Goal: Task Accomplishment & Management: Manage account settings

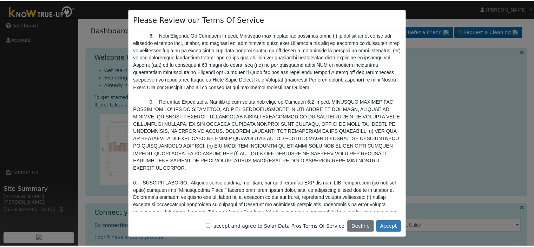
scroll to position [1511, 0]
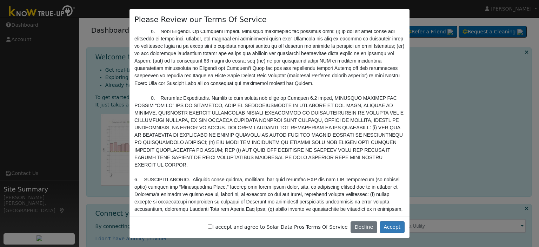
click at [212, 226] on input "I accept and agree to Solar Data Pros Terms Of Service" at bounding box center [210, 226] width 5 height 5
checkbox input "true"
click at [394, 227] on button "Accept" at bounding box center [392, 227] width 25 height 12
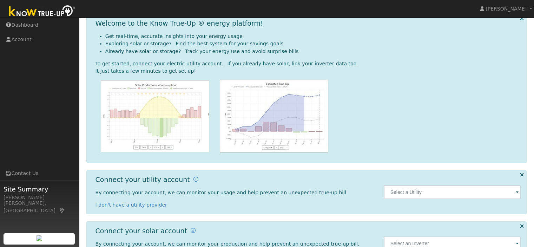
scroll to position [35, 0]
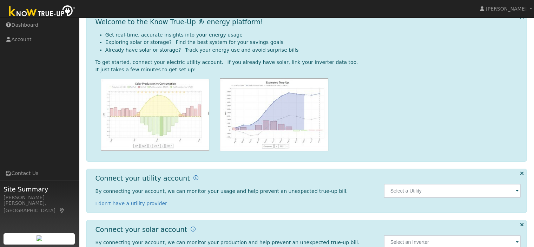
click at [516, 190] on span at bounding box center [516, 191] width 3 height 8
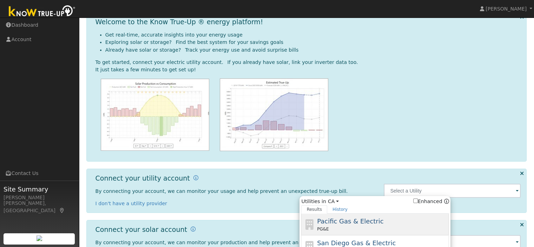
click at [361, 224] on span "Pacific Gas & Electric" at bounding box center [350, 220] width 66 height 7
type input "PG&E"
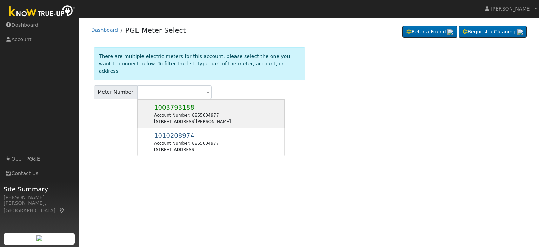
click at [167, 104] on span "1003793188" at bounding box center [174, 107] width 40 height 7
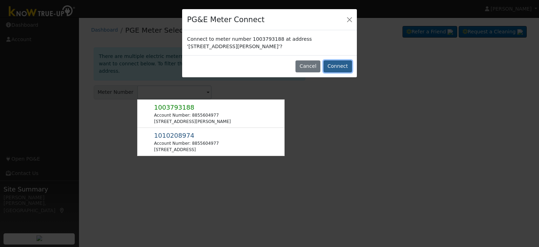
click at [340, 63] on button "Connect" at bounding box center [338, 66] width 28 height 12
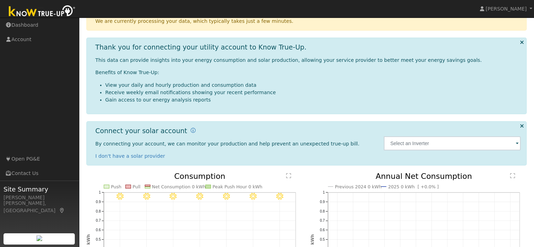
scroll to position [70, 0]
click at [516, 142] on span at bounding box center [516, 143] width 3 height 8
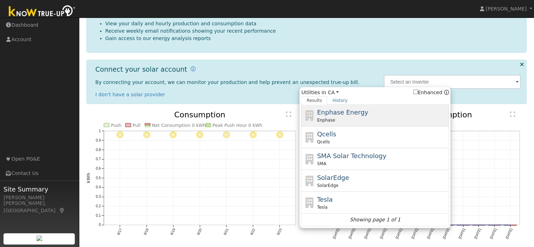
scroll to position [145, 0]
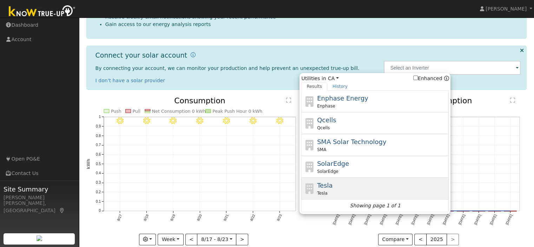
click at [335, 186] on div "Tesla Tesla" at bounding box center [382, 188] width 130 height 16
type input "Tesla"
